Goal: Register for event/course: Sign up to attend an event or enroll in a course

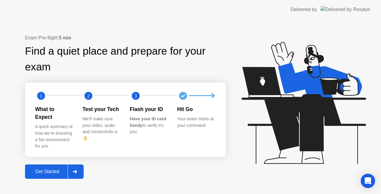
click at [77, 164] on div at bounding box center [75, 171] width 14 height 14
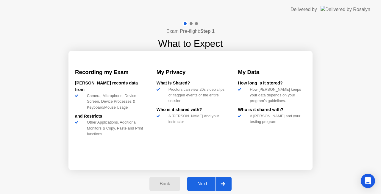
click at [218, 179] on div at bounding box center [223, 184] width 14 height 14
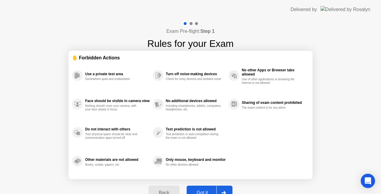
click at [223, 187] on div at bounding box center [224, 193] width 14 height 14
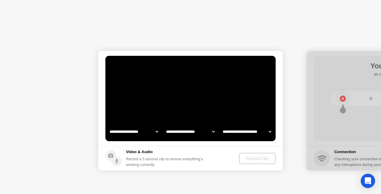
select select "**********"
select select "*******"
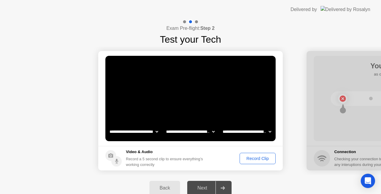
click at [223, 187] on icon at bounding box center [223, 188] width 4 height 4
click at [261, 156] on div "Record Clip" at bounding box center [258, 158] width 32 height 5
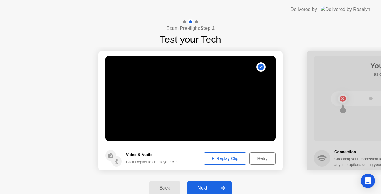
click at [222, 185] on div at bounding box center [223, 188] width 14 height 14
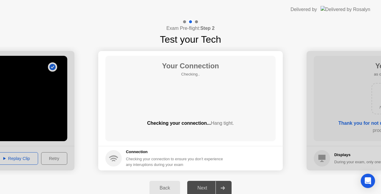
click at [222, 185] on div at bounding box center [223, 188] width 14 height 14
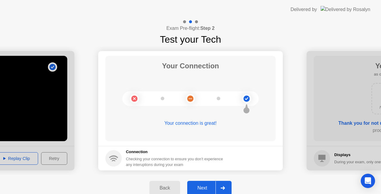
click at [222, 185] on div at bounding box center [223, 188] width 14 height 14
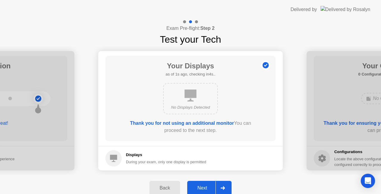
click at [222, 185] on div at bounding box center [223, 188] width 14 height 14
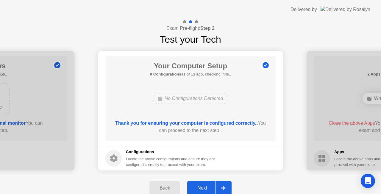
click at [222, 185] on div at bounding box center [223, 188] width 14 height 14
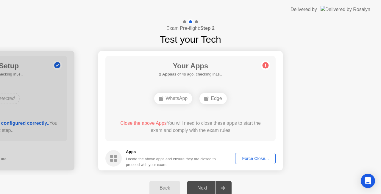
click at [254, 162] on button "Force Close..." at bounding box center [255, 158] width 41 height 11
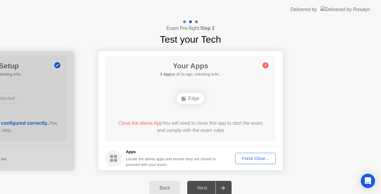
click at [246, 157] on div "Force Close..." at bounding box center [255, 158] width 36 height 5
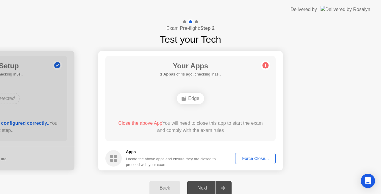
click at [262, 157] on div "Force Close..." at bounding box center [255, 158] width 36 height 5
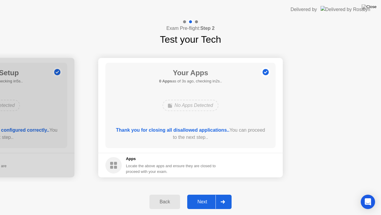
click at [223, 193] on icon at bounding box center [223, 202] width 4 height 4
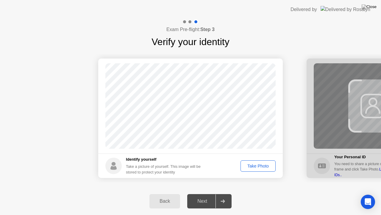
click at [248, 163] on div "Take Photo" at bounding box center [258, 165] width 31 height 5
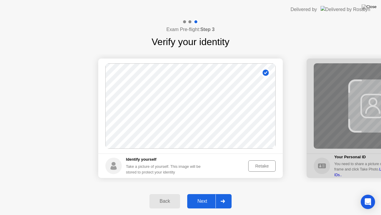
click at [224, 193] on div at bounding box center [223, 201] width 14 height 14
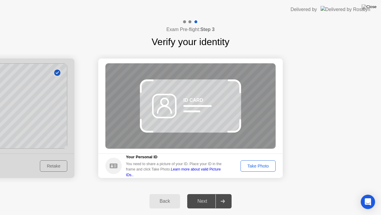
click at [260, 164] on div "Take Photo" at bounding box center [258, 165] width 31 height 5
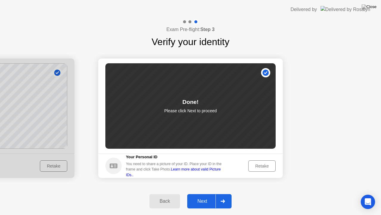
click at [226, 193] on div at bounding box center [223, 201] width 14 height 14
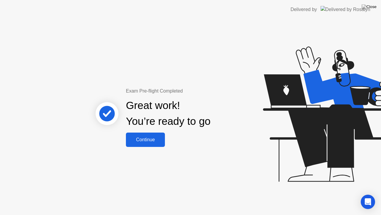
click at [143, 141] on div "Continue" at bounding box center [145, 139] width 35 height 5
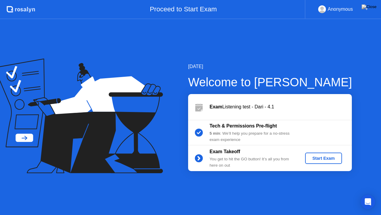
click at [320, 156] on div "Start Exam" at bounding box center [324, 158] width 32 height 5
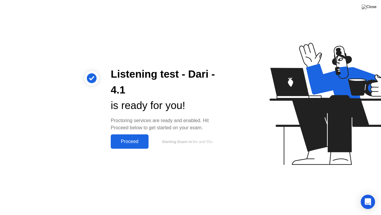
click at [123, 144] on div "Proceed" at bounding box center [130, 141] width 34 height 5
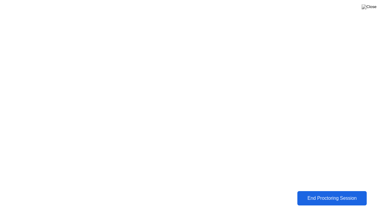
click at [321, 193] on div "End Proctoring Session" at bounding box center [332, 197] width 66 height 5
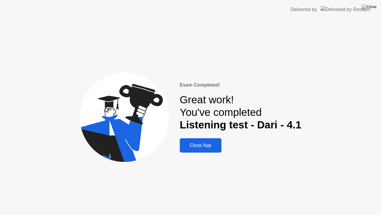
click at [205, 142] on div "Close App" at bounding box center [201, 144] width 38 height 5
